Goal: Information Seeking & Learning: Learn about a topic

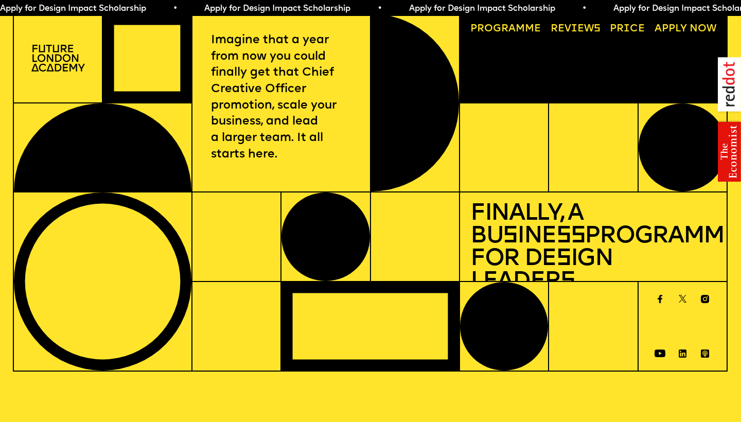
click at [522, 30] on link "Progr a mme" at bounding box center [505, 29] width 81 height 21
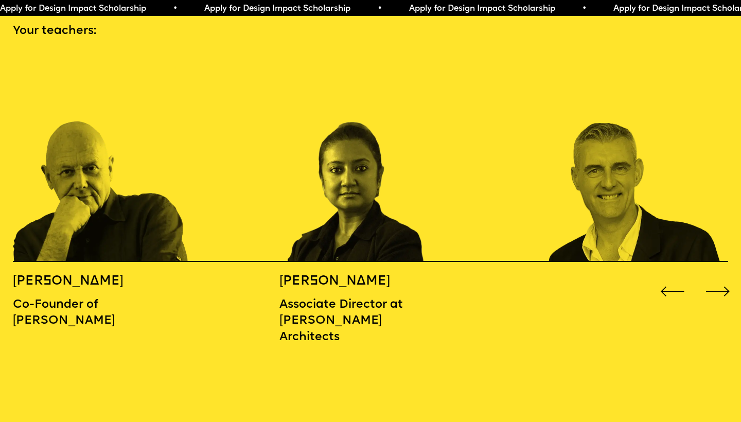
scroll to position [1113, 0]
click at [716, 277] on div "Next slide" at bounding box center [718, 292] width 30 height 30
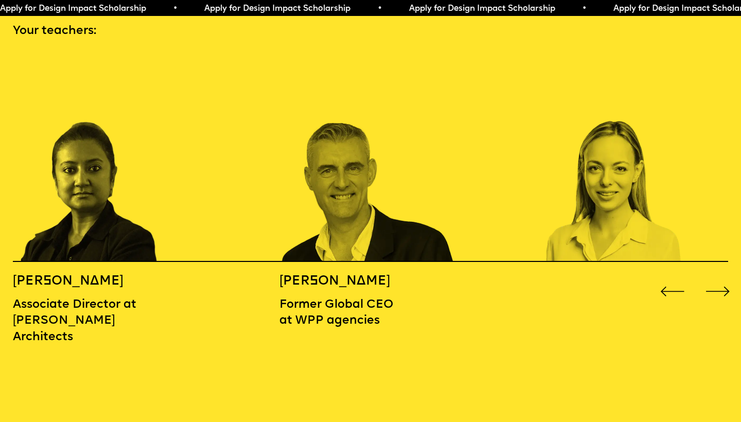
click at [716, 277] on div "Next slide" at bounding box center [718, 292] width 30 height 30
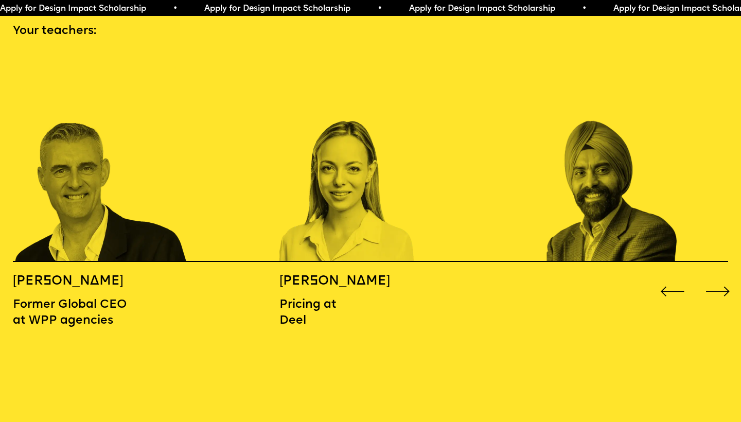
click at [716, 277] on div "Next slide" at bounding box center [718, 292] width 30 height 30
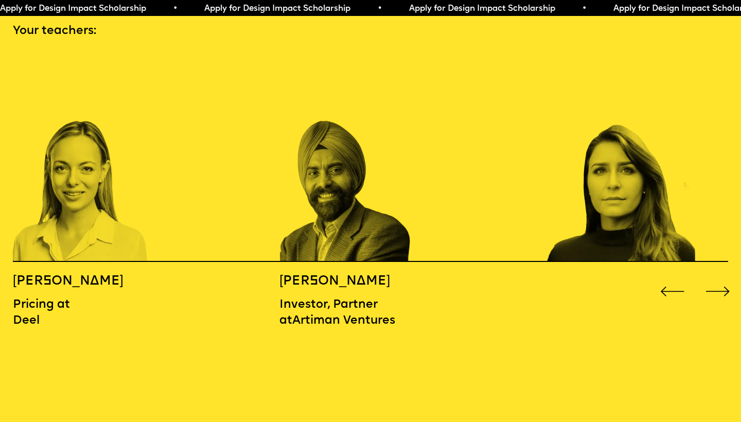
click at [716, 277] on div "Next slide" at bounding box center [718, 292] width 30 height 30
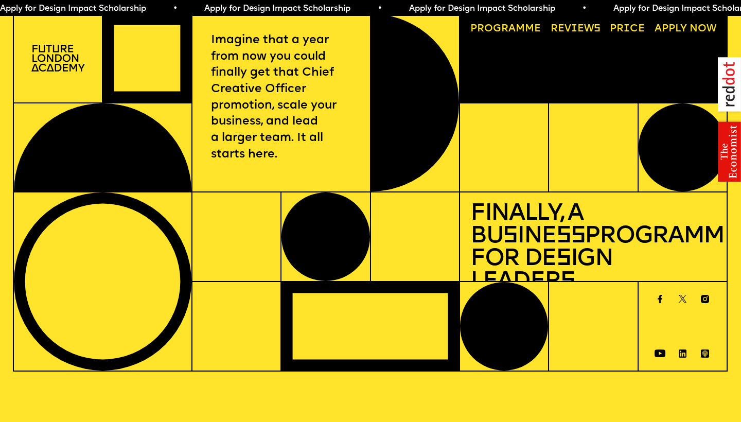
scroll to position [0, 0]
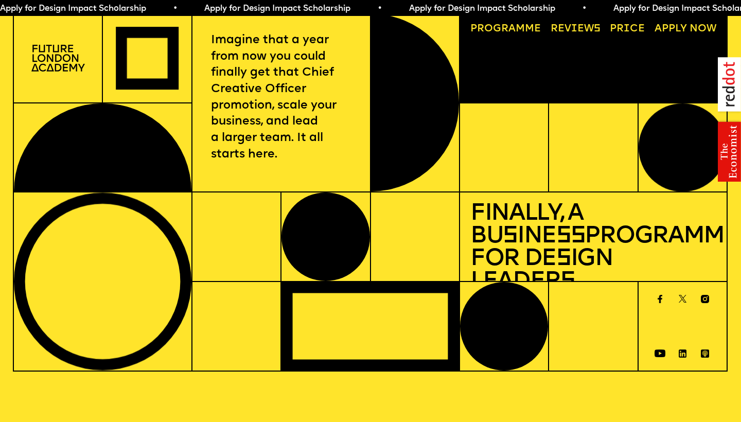
click at [586, 30] on link "Reviews" at bounding box center [575, 29] width 60 height 21
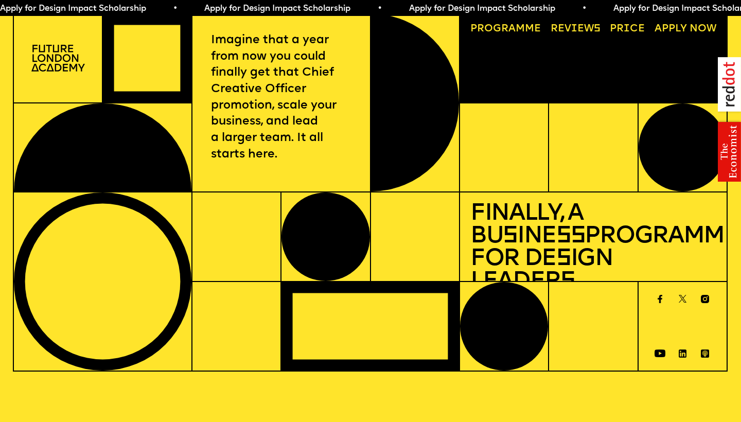
scroll to position [0, 1]
click at [627, 26] on link "Price" at bounding box center [627, 29] width 45 height 21
click at [210, 243] on div at bounding box center [236, 237] width 89 height 90
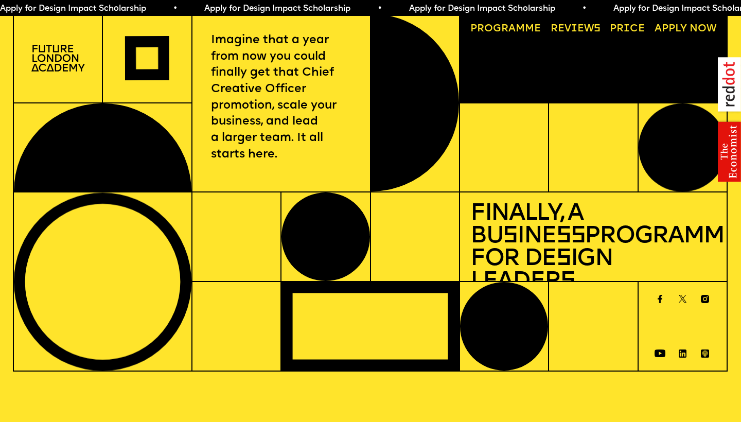
click at [256, 286] on div at bounding box center [236, 326] width 89 height 90
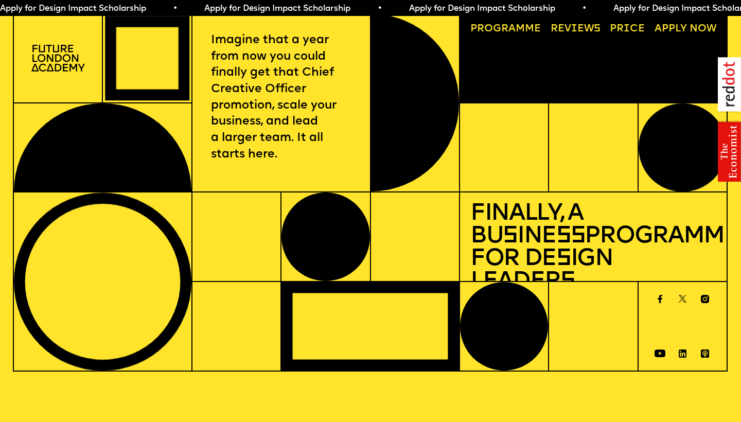
click at [268, 316] on div at bounding box center [236, 326] width 89 height 90
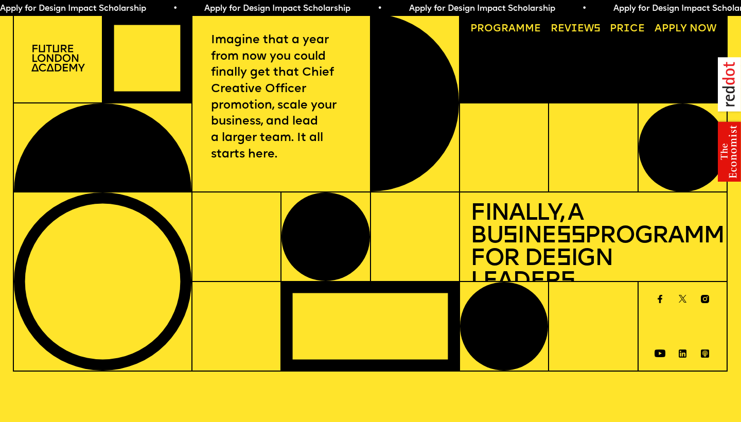
click at [326, 252] on div at bounding box center [325, 236] width 88 height 89
click at [398, 248] on div at bounding box center [414, 237] width 89 height 90
click at [379, 311] on div at bounding box center [370, 326] width 178 height 89
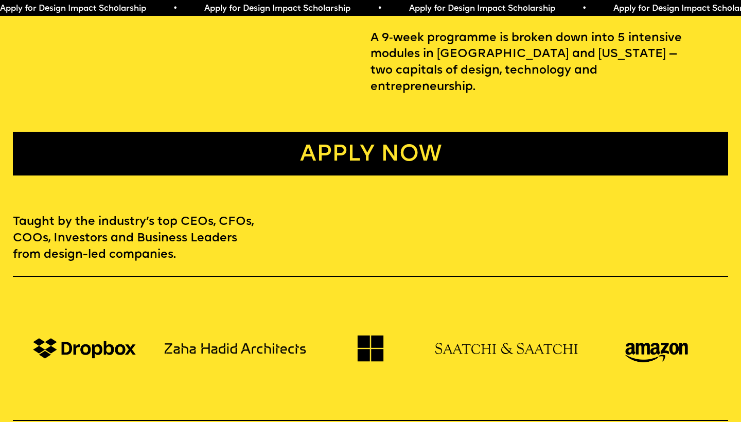
scroll to position [552, 0]
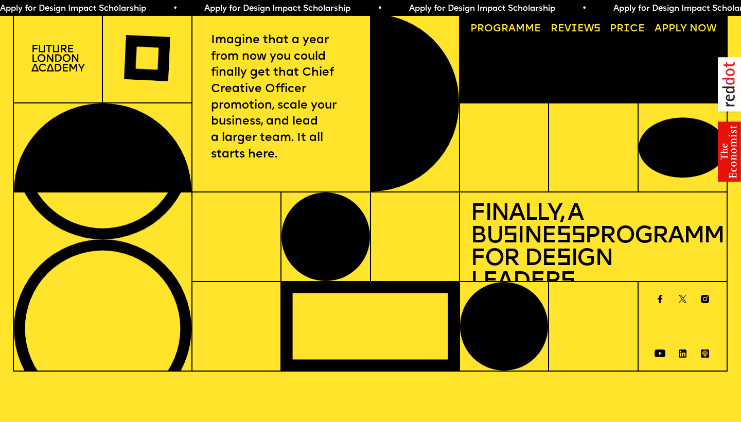
click at [84, 58] on img at bounding box center [58, 58] width 54 height 27
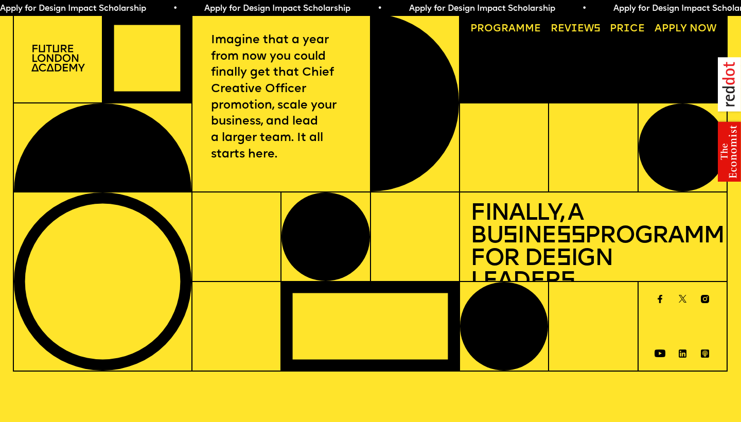
click at [107, 147] on div at bounding box center [103, 147] width 178 height 89
click at [136, 323] on div at bounding box center [103, 281] width 178 height 178
click at [450, 52] on div at bounding box center [414, 102] width 89 height 179
click at [432, 218] on div at bounding box center [414, 237] width 89 height 90
